Goal: Transaction & Acquisition: Purchase product/service

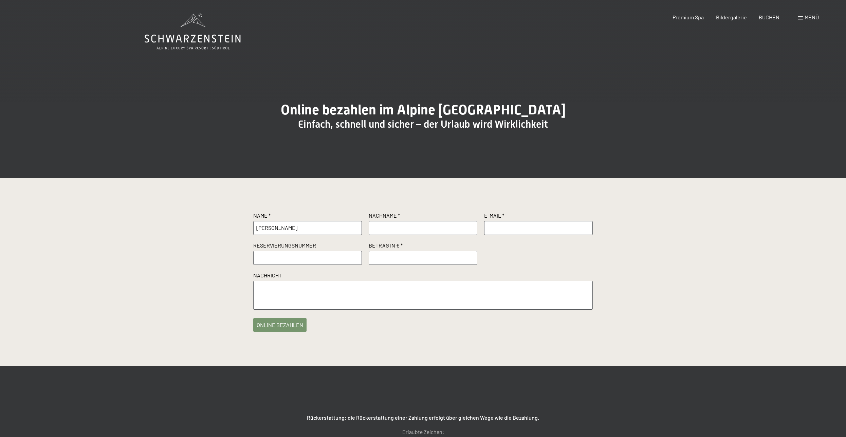
type input "[PERSON_NAME]"
type input "Kerschbaumer"
type input "thomas.kerschbaumer@badmoos.it"
click at [307, 265] on input "text" at bounding box center [307, 258] width 109 height 14
paste input "BESTELL-NR.: 6770/2025"
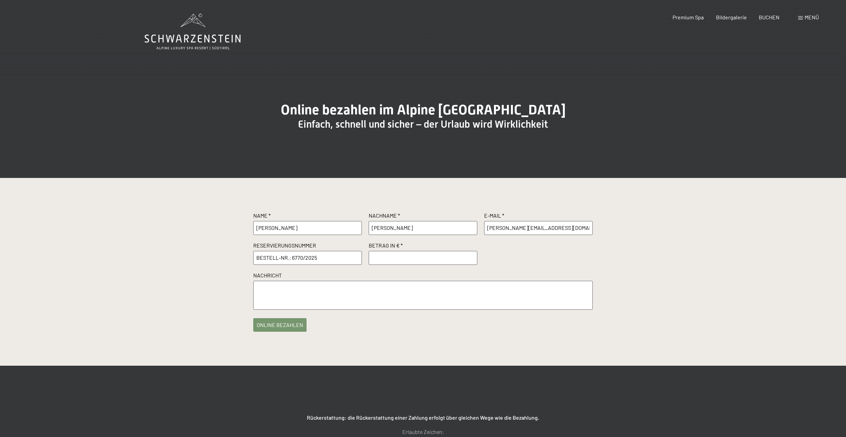
type input "BESTELL-NR.: 6770/2025"
click at [386, 265] on input "number" at bounding box center [423, 258] width 109 height 14
type input "600"
click at [291, 300] on textarea at bounding box center [423, 295] width 340 height 29
paste textarea "SALS-RBDTHG-E3KD BESTELL-NR.: 6770/2025"
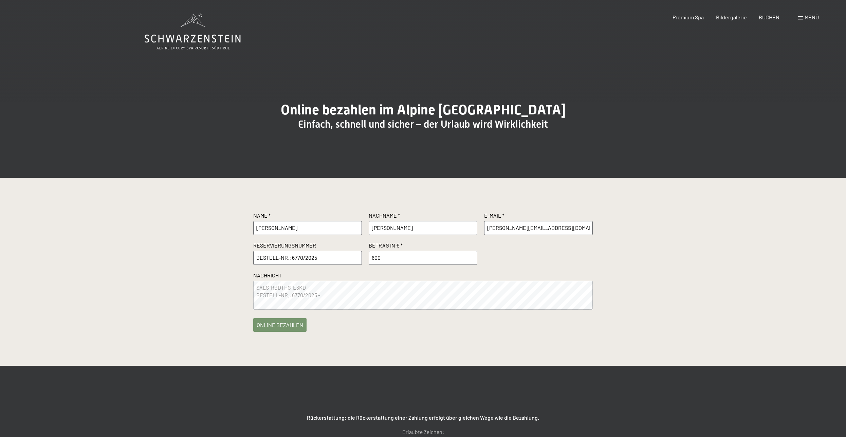
click at [315, 304] on textarea "SALS-RBDTHG-E3KD BESTELL-NR.: 6770/2025 -" at bounding box center [423, 295] width 340 height 29
click at [386, 304] on textarea "SALS-RBDTHG-E3KD BESTELL-NR.: 6770/2025 -" at bounding box center [423, 295] width 340 height 29
paste textarea "Sport&Kurhotel Bad Moos G.m.b.H Fischleintalstr. 27 39030 Sexten 00863180212 Bm…"
click at [271, 310] on textarea "SALS-RBDTHG-E3KD BESTELL-NR.: 6770/2025 - Hallo ihr lieben, bitte Rechnung auf …" at bounding box center [423, 295] width 340 height 29
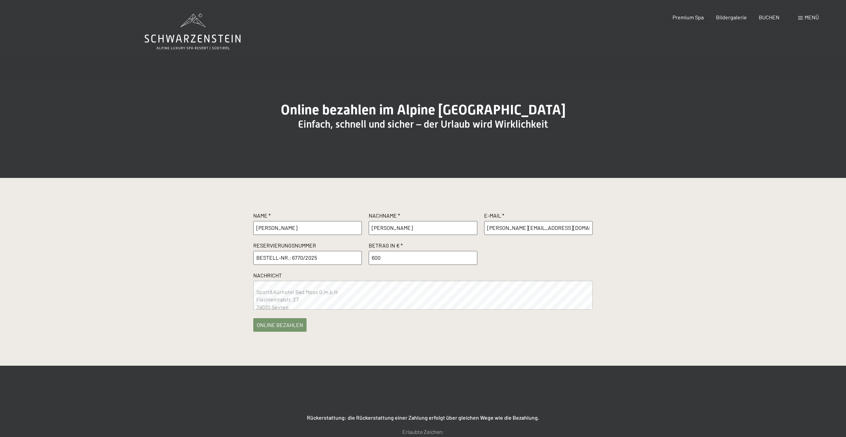
scroll to position [0, 0]
type textarea "SALS-RBDTHG-E3KD BESTELL-NR.: 6770/2025 - Hallo ihr lieben, bitte Rechnung auf …"
click at [274, 330] on button "online bezahlen" at bounding box center [279, 324] width 53 height 14
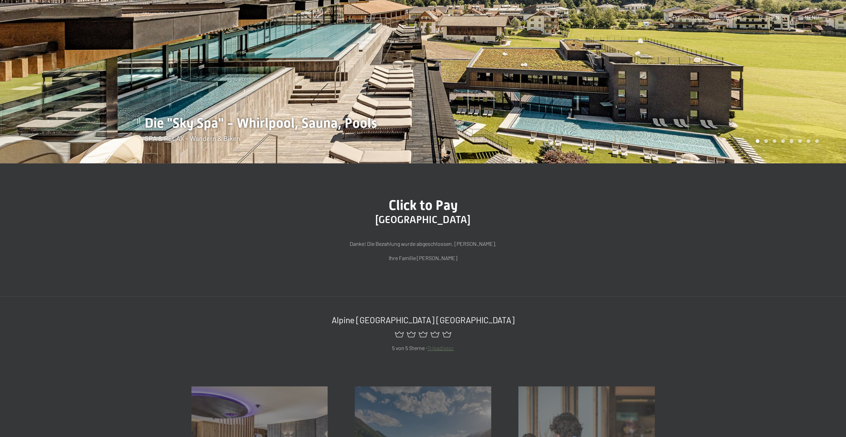
scroll to position [173, 0]
